Goal: Navigation & Orientation: Find specific page/section

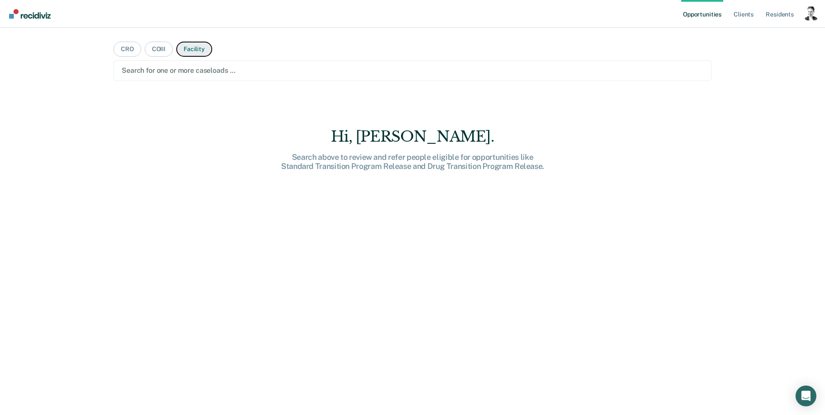
click at [190, 46] on button "Facility" at bounding box center [194, 49] width 36 height 15
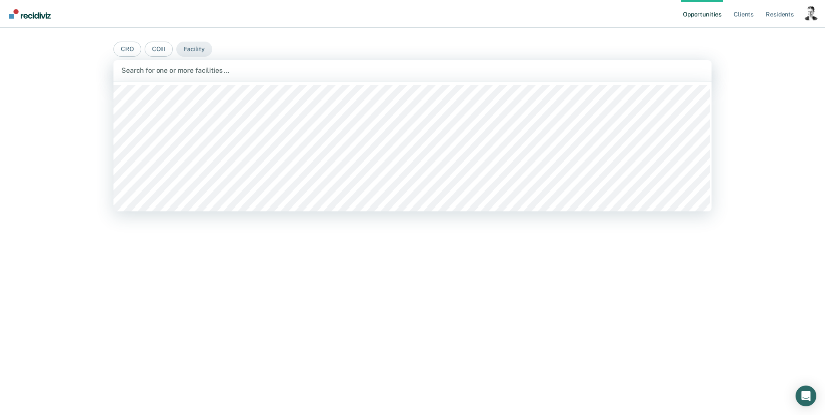
click at [237, 71] on div at bounding box center [412, 70] width 583 height 10
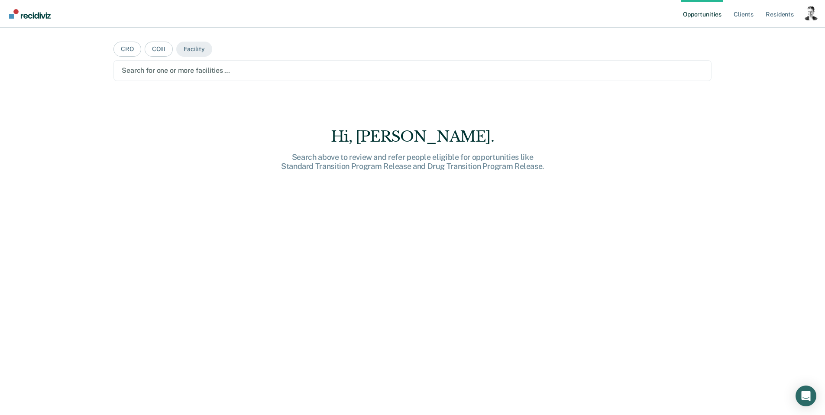
click at [238, 71] on div at bounding box center [413, 70] width 582 height 10
click at [811, 14] on div "Profile dropdown button" at bounding box center [811, 13] width 14 height 14
click at [707, 14] on link "Opportunities" at bounding box center [702, 14] width 42 height 28
click at [747, 11] on link "Client s" at bounding box center [743, 14] width 23 height 28
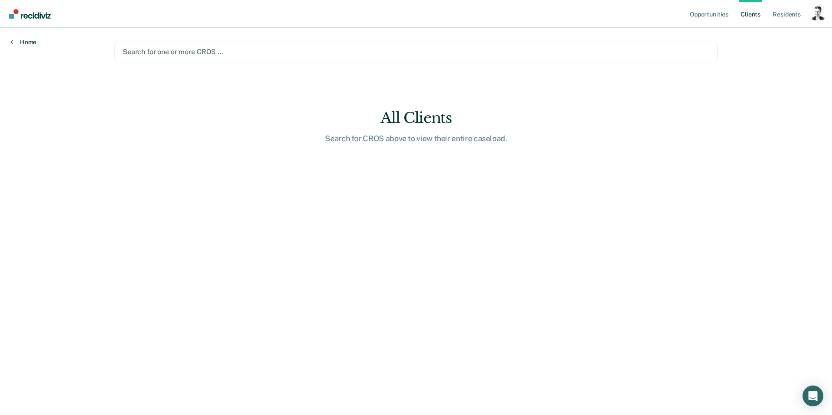
click at [22, 40] on link "Home" at bounding box center [23, 42] width 26 height 8
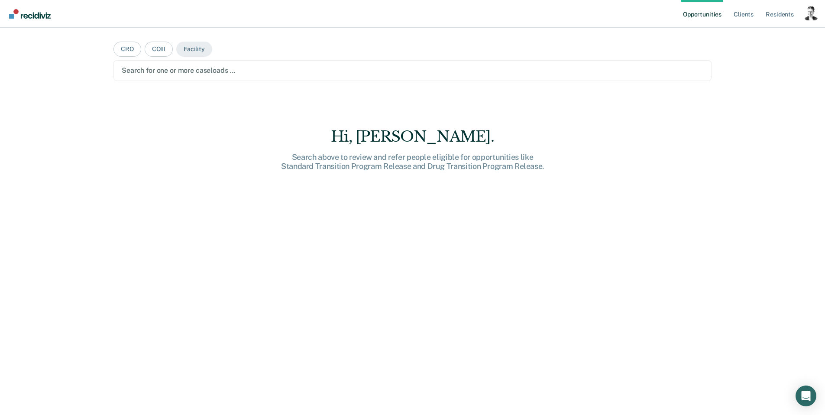
click at [23, 40] on div "Opportunities Client s Resident s Profile How it works Log Out CRO COIII Facili…" at bounding box center [412, 207] width 825 height 415
click at [130, 66] on div at bounding box center [413, 70] width 582 height 10
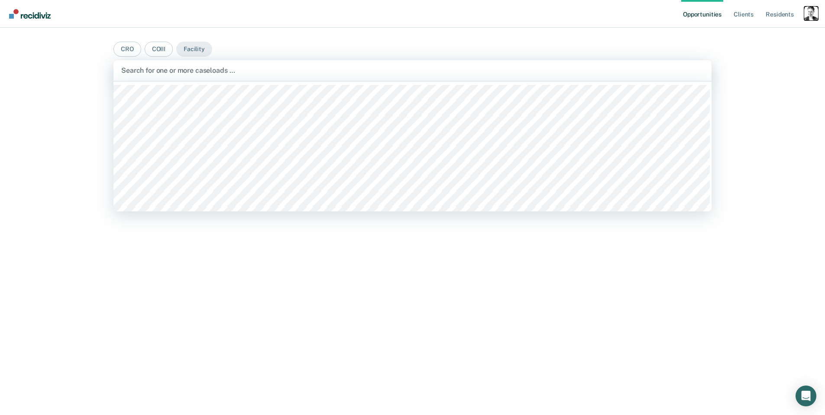
click at [812, 17] on div "Profile dropdown button" at bounding box center [811, 13] width 14 height 14
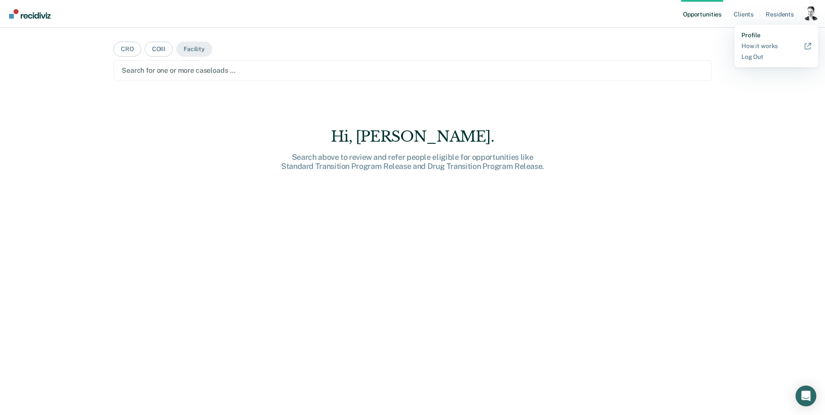
click at [756, 33] on link "Profile" at bounding box center [777, 35] width 70 height 7
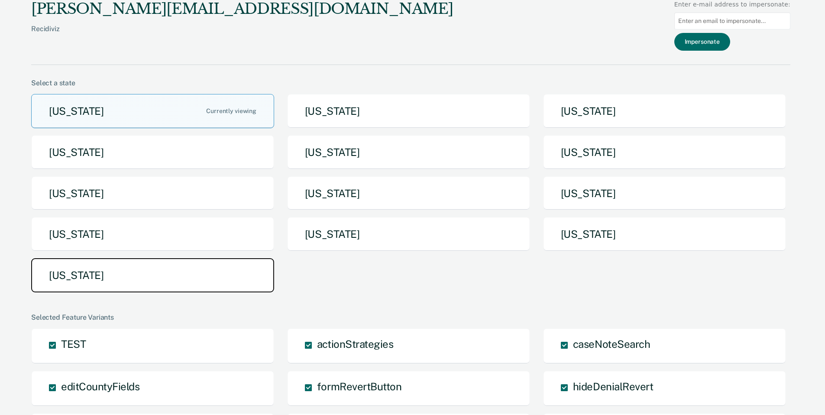
click at [204, 272] on button "Utah" at bounding box center [152, 275] width 243 height 34
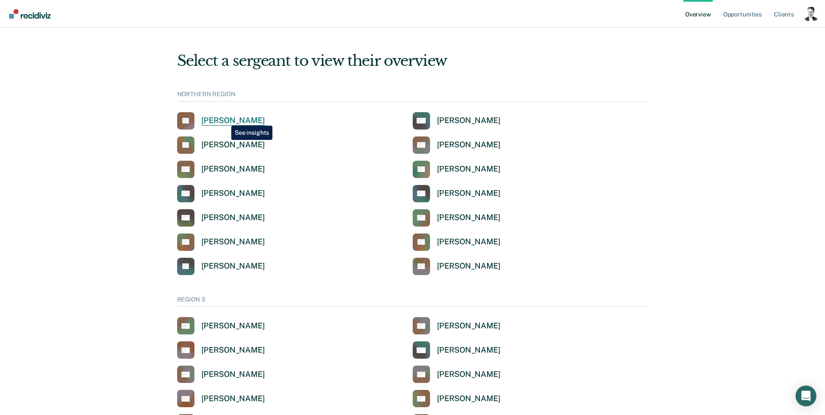
click at [225, 119] on div "Joseph C Abbott" at bounding box center [233, 121] width 64 height 10
click at [36, 17] on img "Main navigation" at bounding box center [31, 14] width 42 height 10
click at [736, 12] on link "Opportunities" at bounding box center [743, 14] width 42 height 28
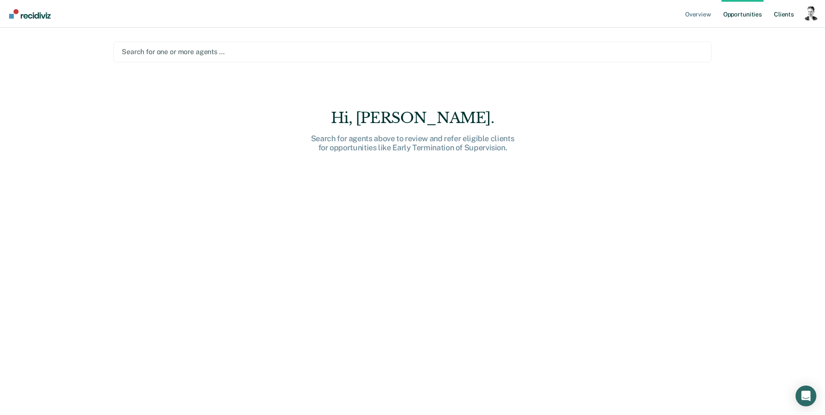
click at [788, 17] on link "Client s" at bounding box center [783, 14] width 23 height 28
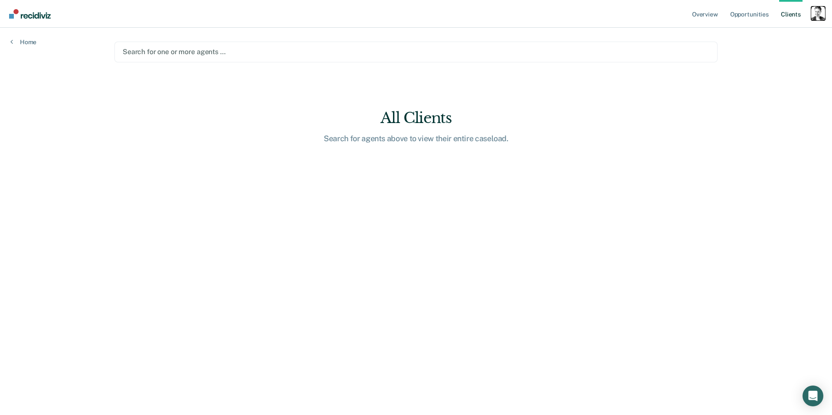
click at [817, 16] on div "Profile dropdown button" at bounding box center [818, 13] width 14 height 14
click at [764, 36] on link "Profile" at bounding box center [783, 35] width 70 height 7
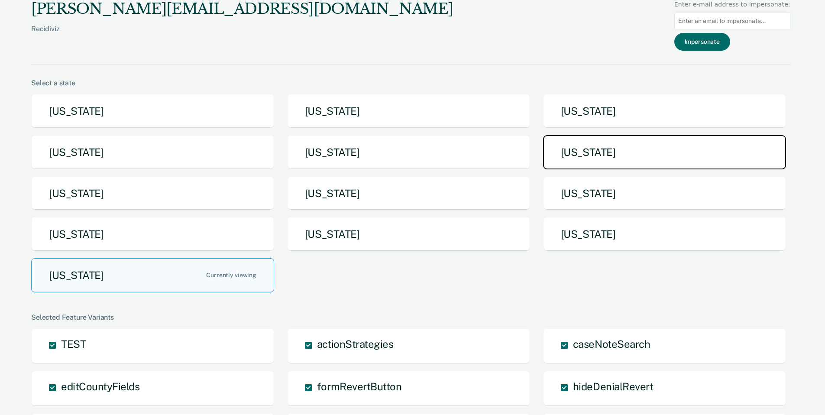
click at [598, 156] on button "Maine" at bounding box center [664, 152] width 243 height 34
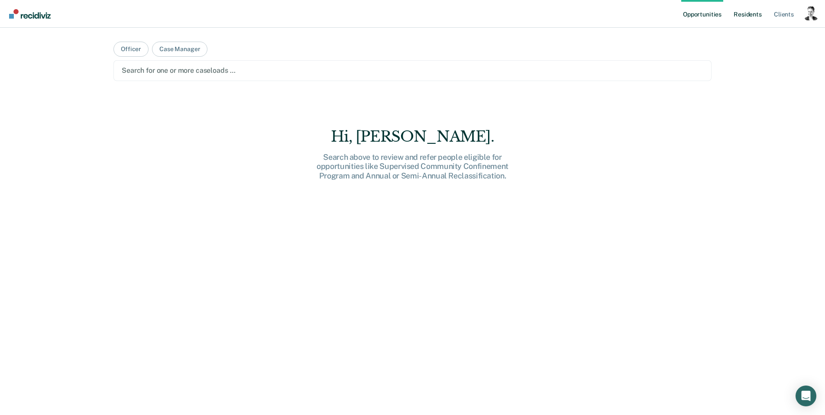
click at [740, 16] on link "Resident s" at bounding box center [748, 14] width 32 height 28
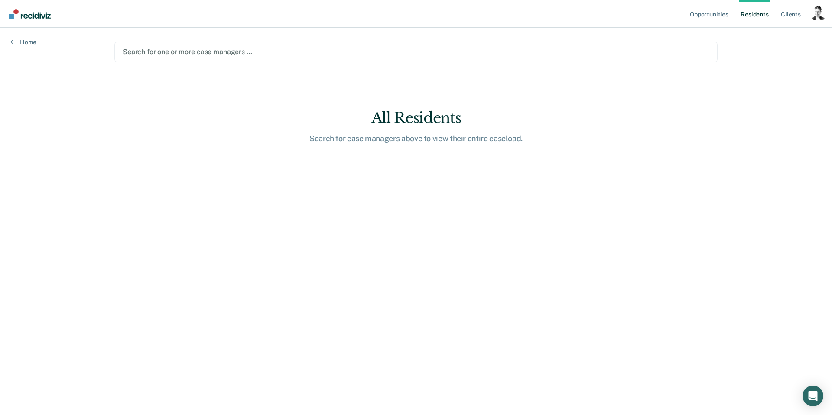
click at [331, 53] on div at bounding box center [416, 52] width 587 height 10
click at [268, 307] on main "Search for one or more case managers … All Residents Search for case managers a…" at bounding box center [416, 211] width 624 height 367
click at [792, 17] on link "Client s" at bounding box center [790, 14] width 23 height 28
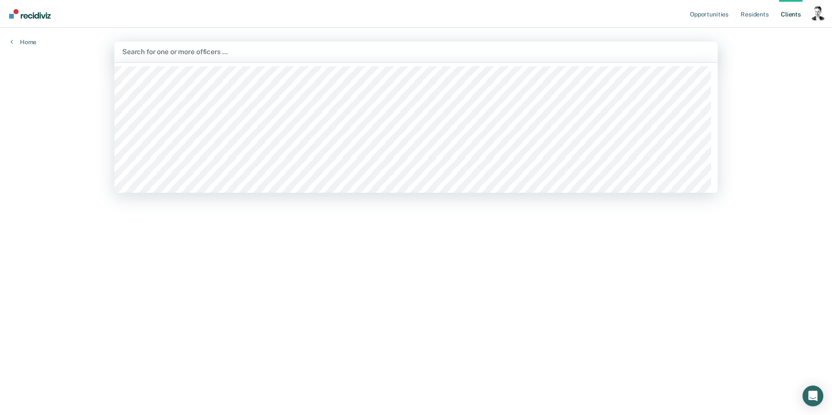
click at [401, 53] on div at bounding box center [415, 52] width 587 height 10
